Goal: Navigation & Orientation: Find specific page/section

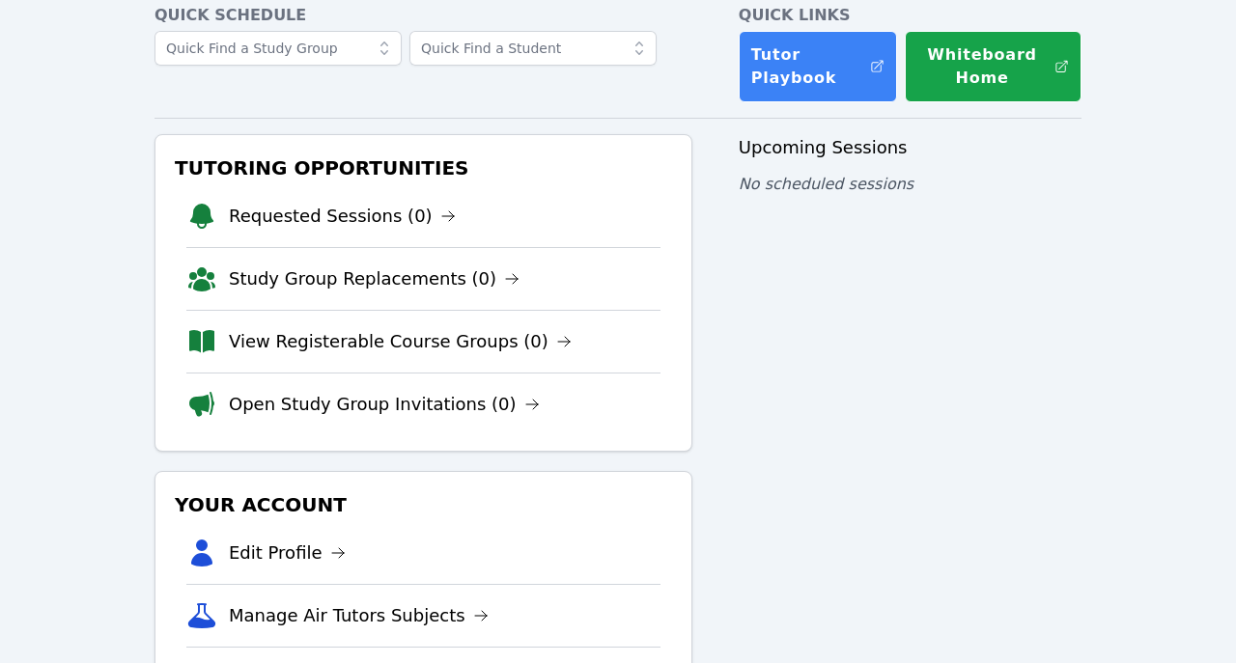
scroll to position [103, 0]
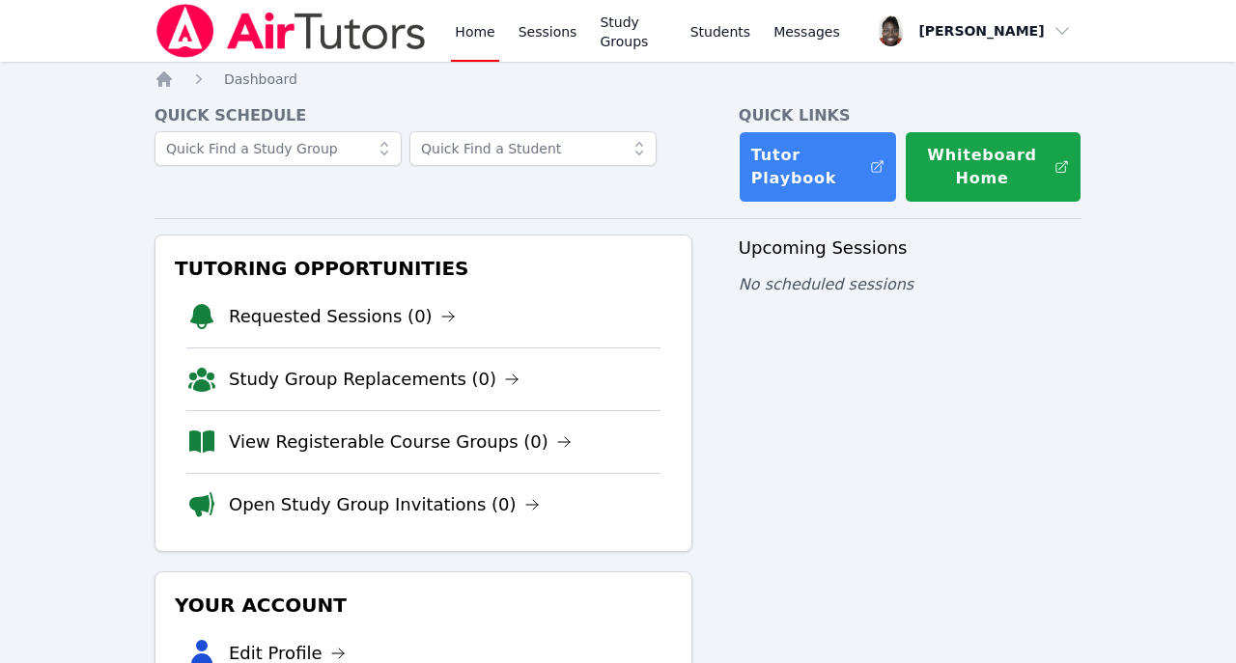
scroll to position [103, 0]
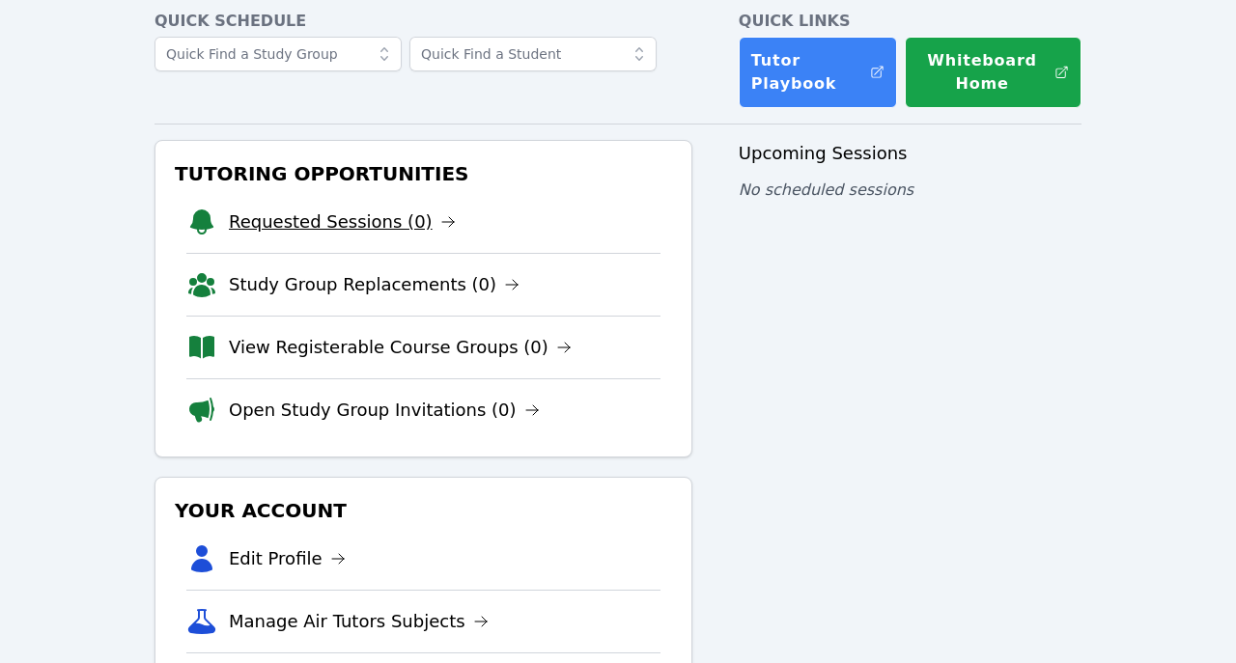
scroll to position [96, 0]
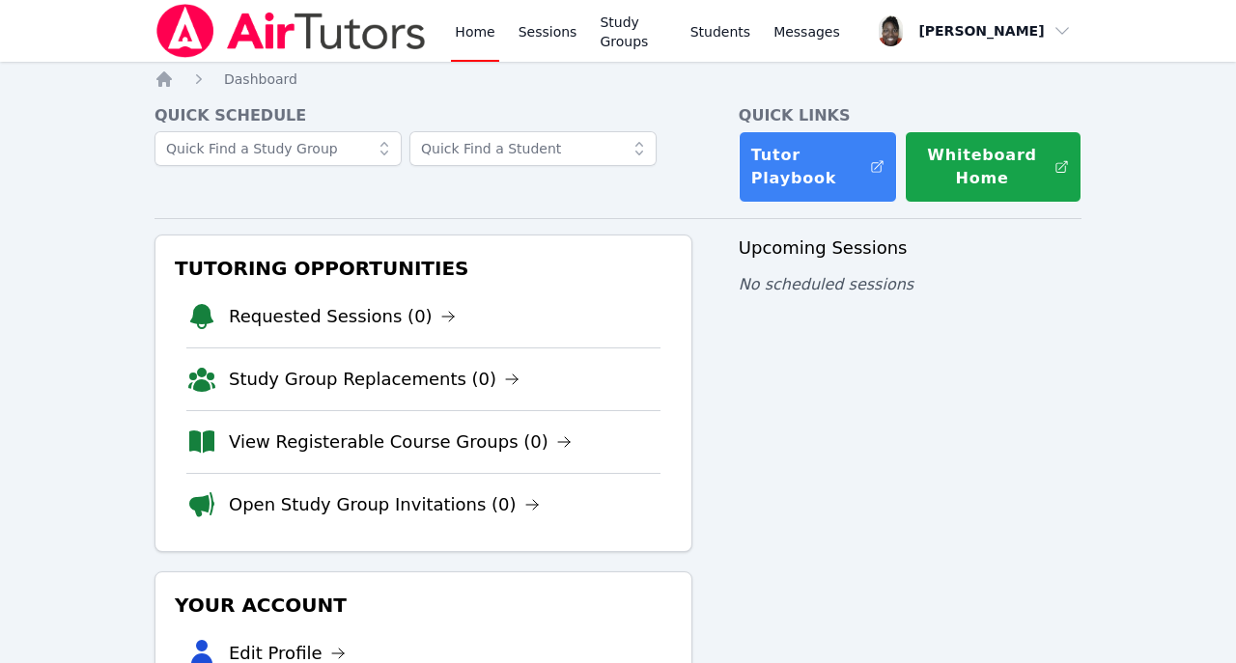
scroll to position [96, 0]
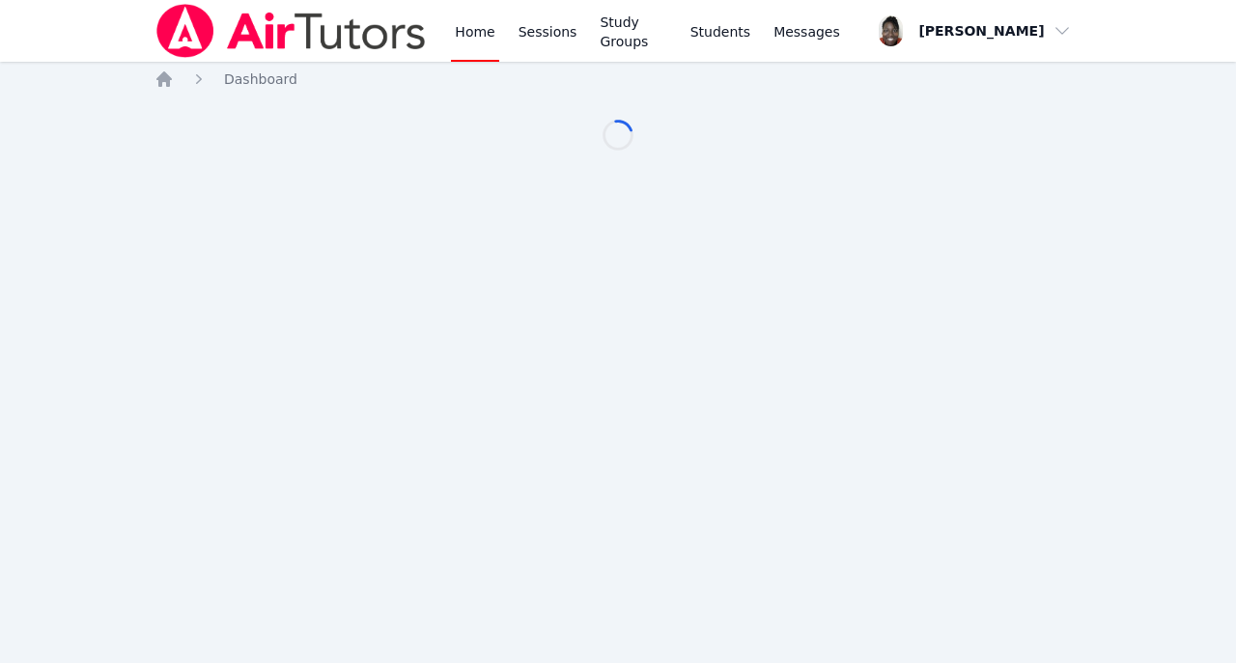
scroll to position [96, 0]
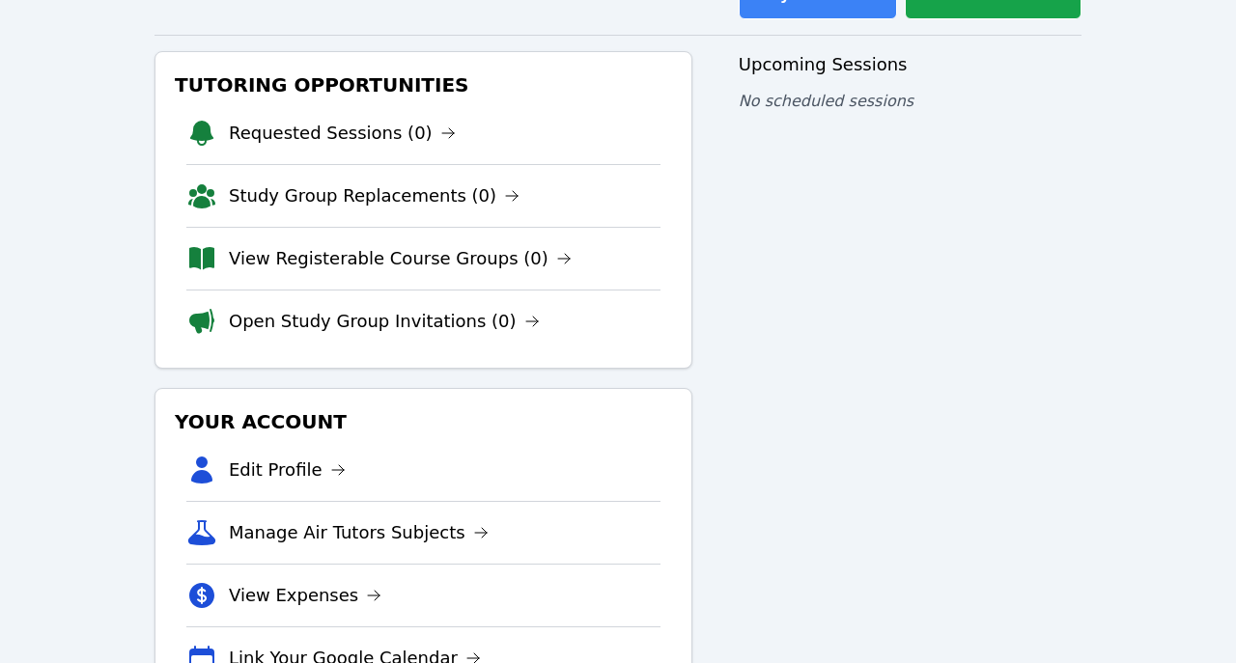
scroll to position [184, 0]
